Goal: Obtain resource: Download file/media

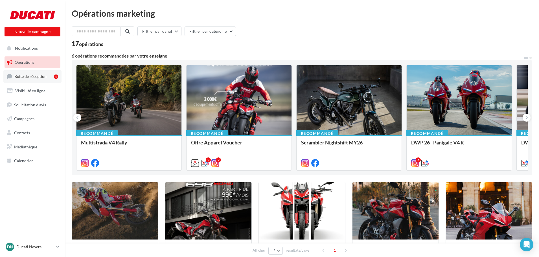
click at [43, 75] on span "Boîte de réception" at bounding box center [30, 76] width 32 height 5
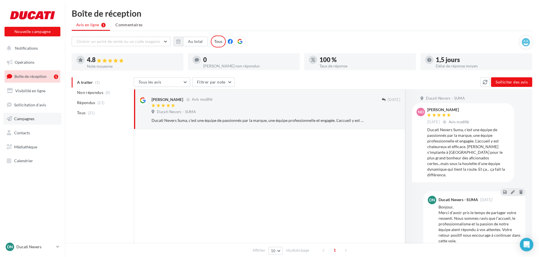
click at [24, 118] on span "Campagnes" at bounding box center [24, 118] width 20 height 5
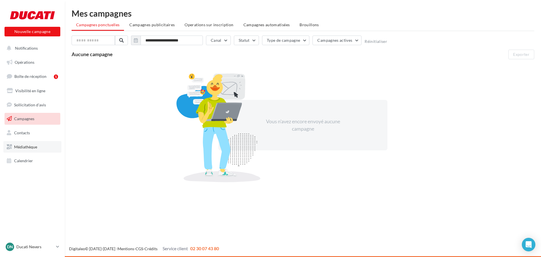
click at [38, 146] on link "Médiathèque" at bounding box center [32, 147] width 58 height 12
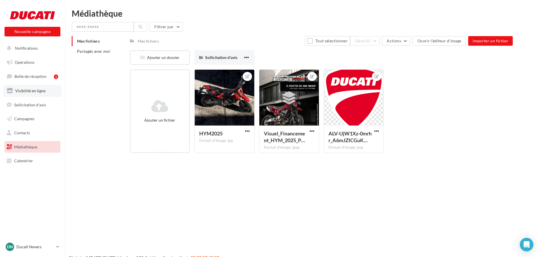
click at [35, 92] on span "Visibilité en ligne" at bounding box center [30, 90] width 30 height 5
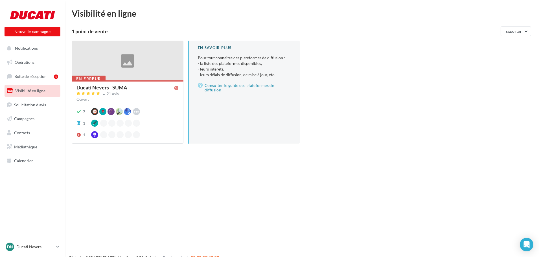
click at [109, 84] on div "En erreur Ducati Nevers - SUMA 21 avis Ouvert 7 Waze Apple Business Connect 1 1" at bounding box center [127, 111] width 111 height 62
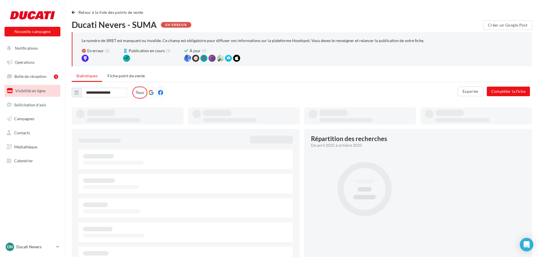
type input "**********"
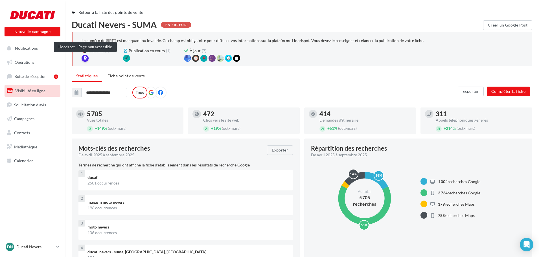
click at [87, 59] on div at bounding box center [84, 58] width 7 height 7
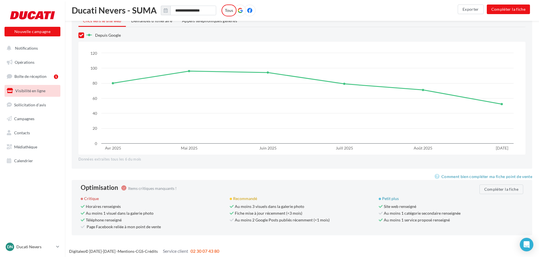
scroll to position [477, 0]
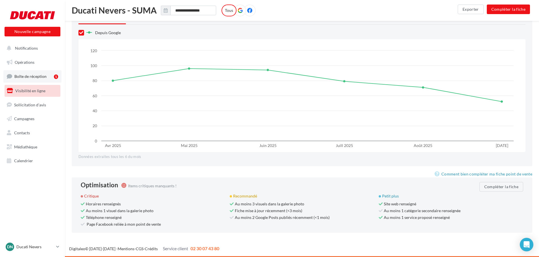
click at [36, 77] on span "Boîte de réception" at bounding box center [30, 76] width 32 height 5
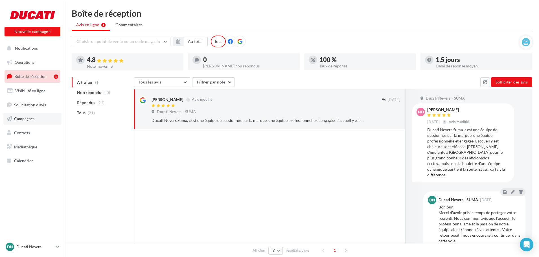
click at [29, 119] on span "Campagnes" at bounding box center [24, 118] width 20 height 5
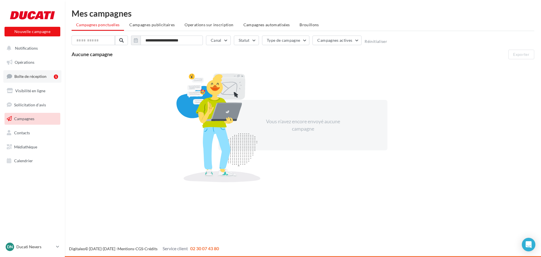
click at [48, 78] on link "Boîte de réception 1" at bounding box center [32, 76] width 58 height 12
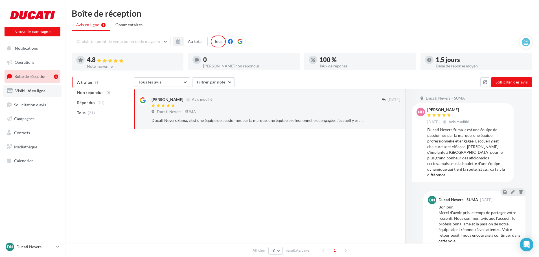
click at [43, 91] on span "Visibilité en ligne" at bounding box center [30, 90] width 30 height 5
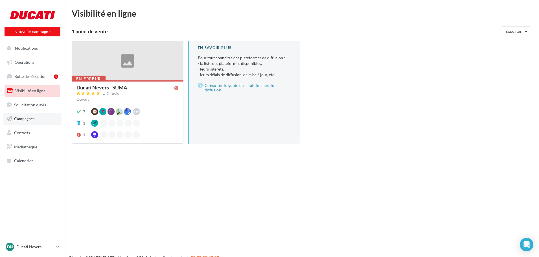
click at [27, 117] on span "Campagnes" at bounding box center [24, 118] width 20 height 5
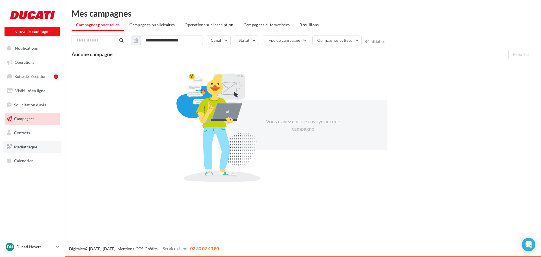
click at [26, 148] on span "Médiathèque" at bounding box center [25, 146] width 23 height 5
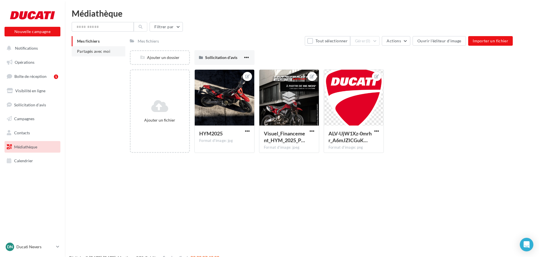
click at [106, 53] on span "Partagés avec moi" at bounding box center [93, 51] width 33 height 5
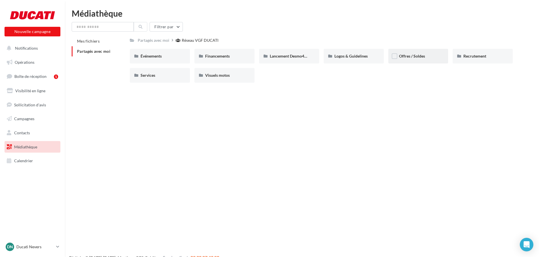
click at [415, 59] on div "Offres / Soldes" at bounding box center [418, 56] width 39 height 6
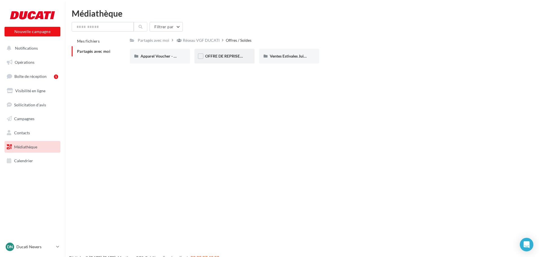
click at [221, 61] on div "OFFRE DE REPRISE MTS V4" at bounding box center [224, 56] width 60 height 15
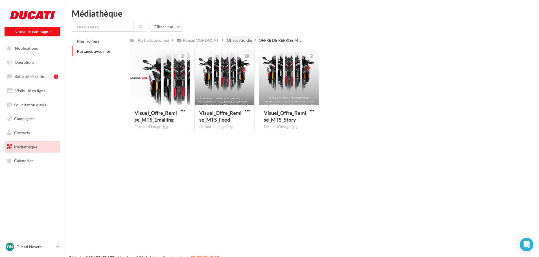
click at [232, 40] on div "Offres / Soldes" at bounding box center [240, 41] width 26 height 6
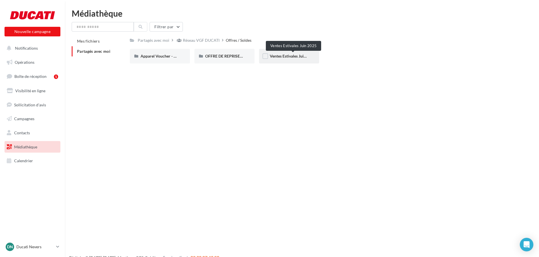
click at [307, 56] on span "Ventes Estivales Juin 2025" at bounding box center [293, 56] width 46 height 5
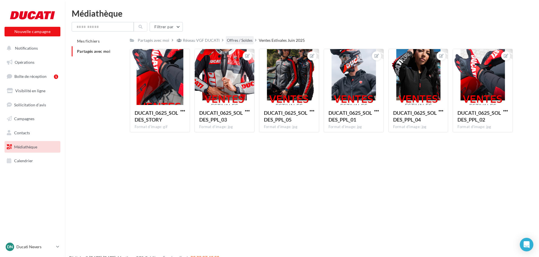
click at [233, 41] on div "Offres / Soldes" at bounding box center [240, 41] width 26 height 6
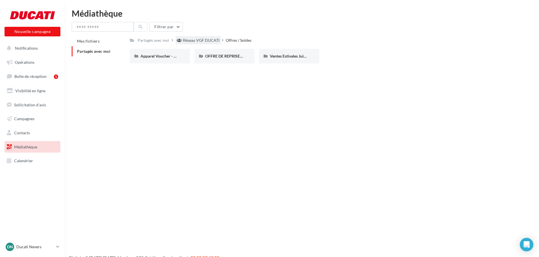
click at [197, 39] on div "Réseau VGF DUCATI" at bounding box center [201, 41] width 37 height 6
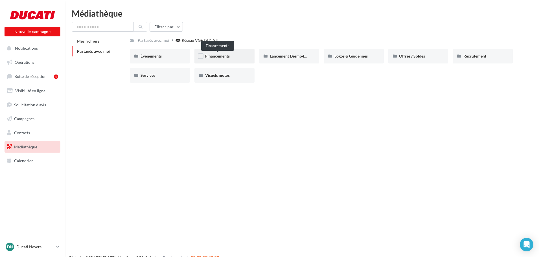
click at [226, 54] on span "Financements" at bounding box center [217, 56] width 25 height 5
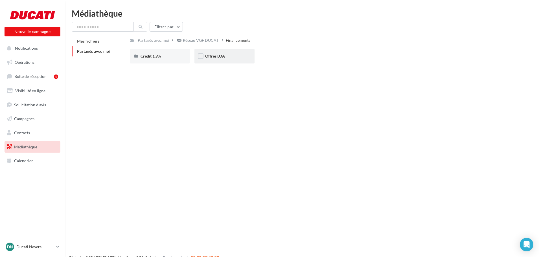
click at [225, 56] on div "Offres LOA" at bounding box center [224, 56] width 39 height 6
click at [211, 59] on div "Septembre 2025" at bounding box center [224, 56] width 39 height 6
click at [148, 58] on span "Post" at bounding box center [144, 56] width 8 height 5
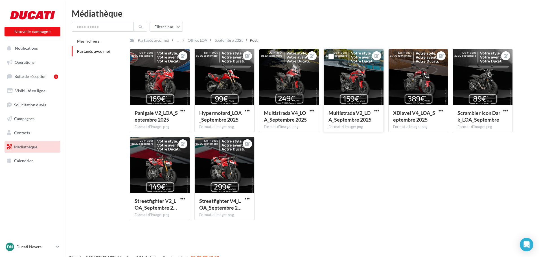
click at [367, 69] on div at bounding box center [353, 77] width 59 height 56
click at [377, 109] on span "button" at bounding box center [376, 110] width 5 height 5
click at [355, 120] on button "Ouvrir l'éditeur d'image" at bounding box center [349, 121] width 59 height 15
click at [155, 8] on div at bounding box center [269, 120] width 539 height 257
click at [17, 147] on span "Médiathèque" at bounding box center [25, 146] width 23 height 5
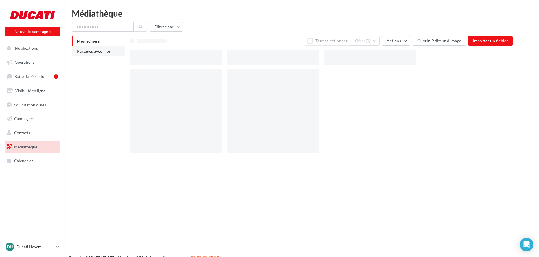
click at [89, 48] on li "Partagés avec moi" at bounding box center [99, 51] width 54 height 10
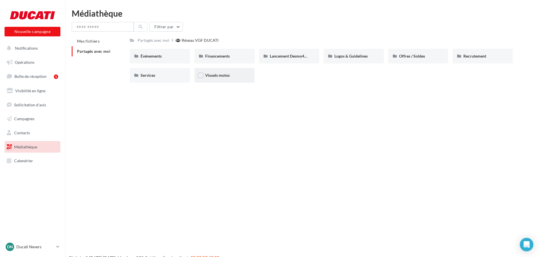
click at [219, 78] on div "Visuels motos" at bounding box center [224, 75] width 39 height 6
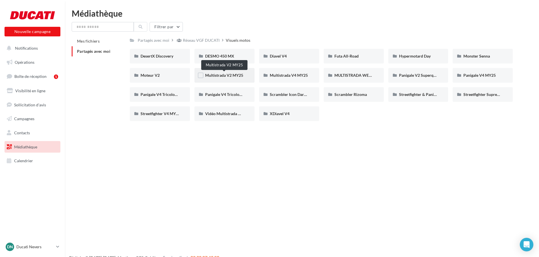
click at [224, 76] on span "Multistrada V2 MY25" at bounding box center [224, 75] width 38 height 5
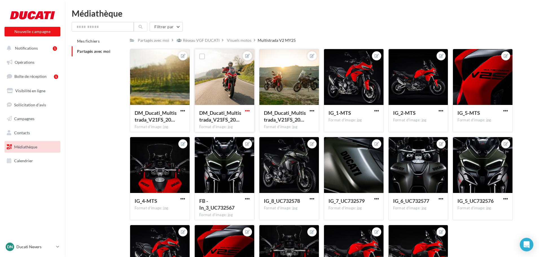
click at [246, 110] on span "button" at bounding box center [247, 110] width 5 height 5
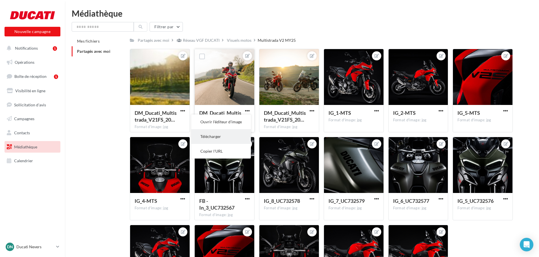
click at [209, 137] on button "Télécharger" at bounding box center [220, 136] width 59 height 15
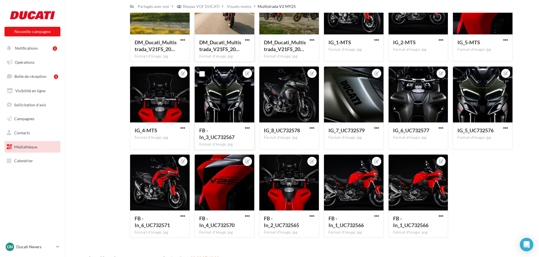
scroll to position [80, 0]
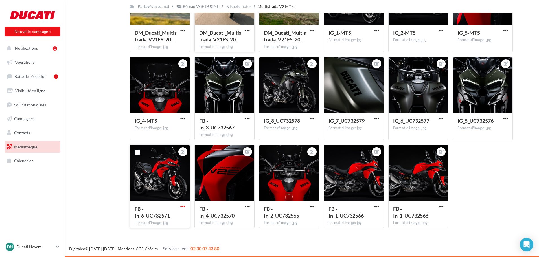
click at [182, 208] on span "button" at bounding box center [182, 206] width 5 height 5
click at [172, 230] on button "Télécharger" at bounding box center [156, 232] width 59 height 15
click at [179, 118] on button "button" at bounding box center [182, 119] width 7 height 6
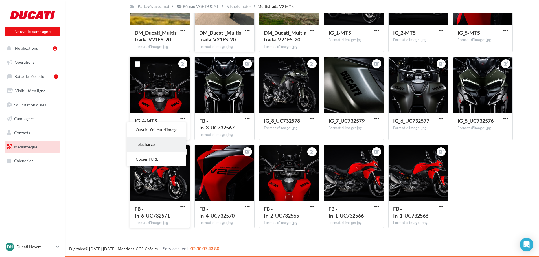
click at [161, 146] on button "Télécharger" at bounding box center [156, 144] width 59 height 15
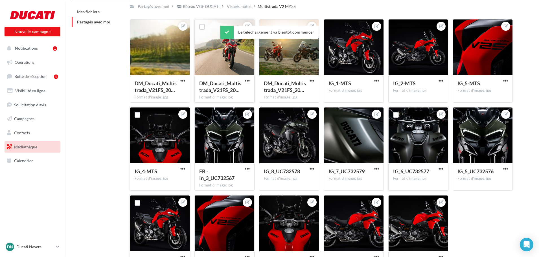
scroll to position [0, 0]
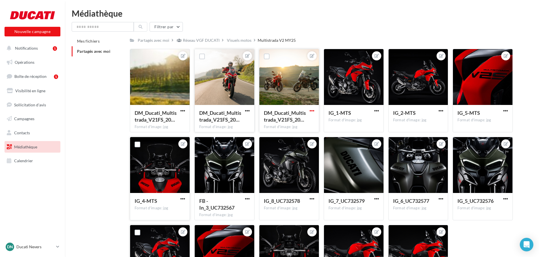
click at [312, 111] on span "button" at bounding box center [311, 110] width 5 height 5
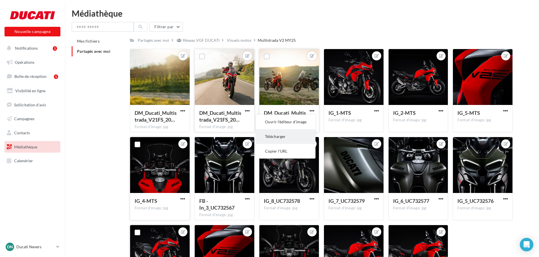
click at [292, 135] on button "Télécharger" at bounding box center [285, 136] width 59 height 15
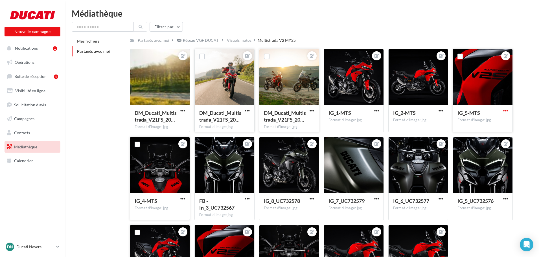
click at [506, 109] on span "button" at bounding box center [505, 110] width 5 height 5
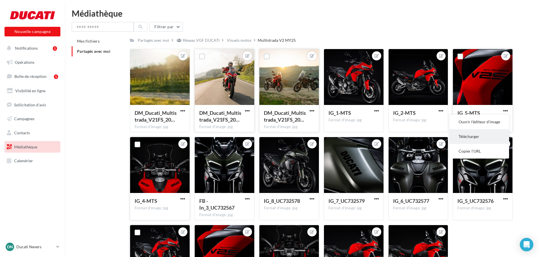
click at [489, 134] on button "Télécharger" at bounding box center [478, 136] width 59 height 15
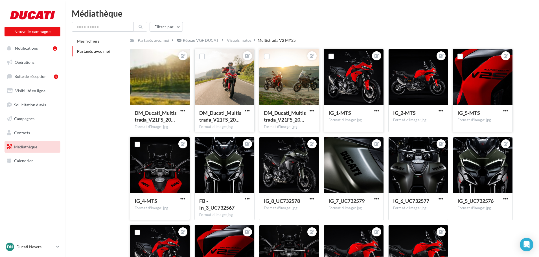
click at [364, 76] on div at bounding box center [353, 77] width 59 height 56
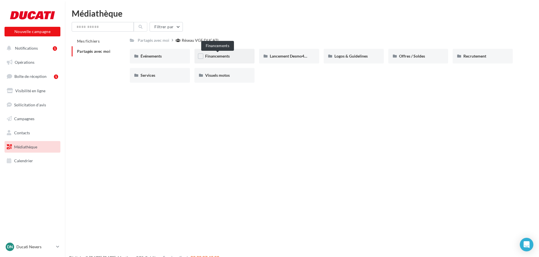
click at [227, 56] on span "Financements" at bounding box center [217, 56] width 25 height 5
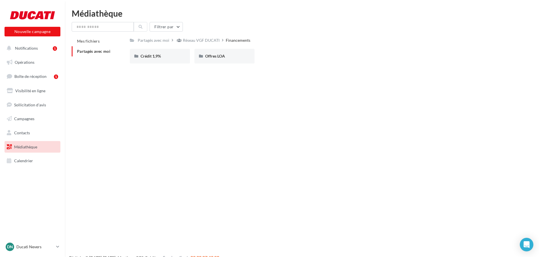
click at [227, 56] on div "Offres LOA" at bounding box center [224, 56] width 39 height 6
click at [227, 56] on span "Septembre 2025" at bounding box center [219, 56] width 29 height 5
click at [175, 58] on div "Post" at bounding box center [159, 56] width 39 height 6
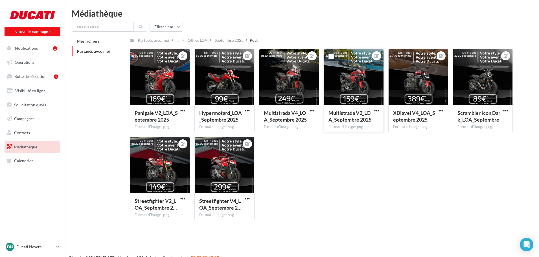
click at [354, 95] on div at bounding box center [353, 77] width 59 height 56
click at [98, 51] on span "Partagés avec moi" at bounding box center [93, 51] width 33 height 5
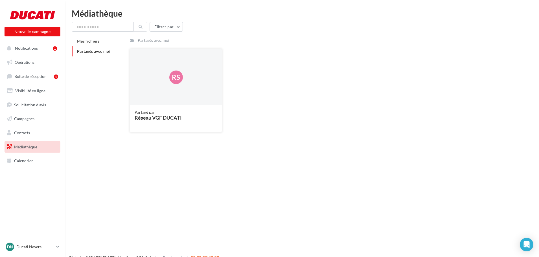
click at [141, 86] on div "Rs" at bounding box center [176, 77] width 92 height 56
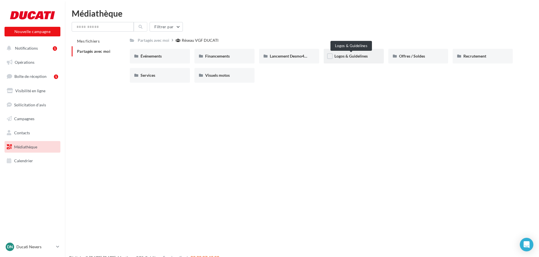
click at [347, 57] on span "Logos & Guidelines" at bounding box center [350, 56] width 33 height 5
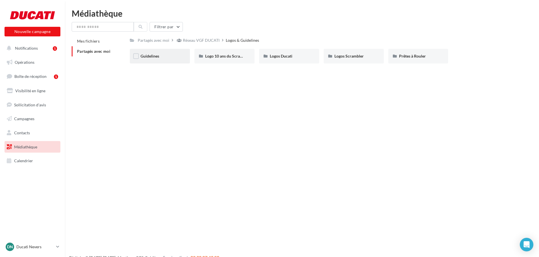
click at [162, 58] on div "Guidelines" at bounding box center [159, 56] width 39 height 6
click at [342, 61] on div "Logos Scrambler" at bounding box center [353, 56] width 60 height 15
click at [296, 54] on div "Logos Ducati" at bounding box center [289, 56] width 39 height 6
click at [413, 57] on span "Prêtes à Rouler" at bounding box center [412, 56] width 27 height 5
click at [231, 56] on span "Logo 10 ans du Scrambler" at bounding box center [227, 56] width 45 height 5
